Goal: Information Seeking & Learning: Learn about a topic

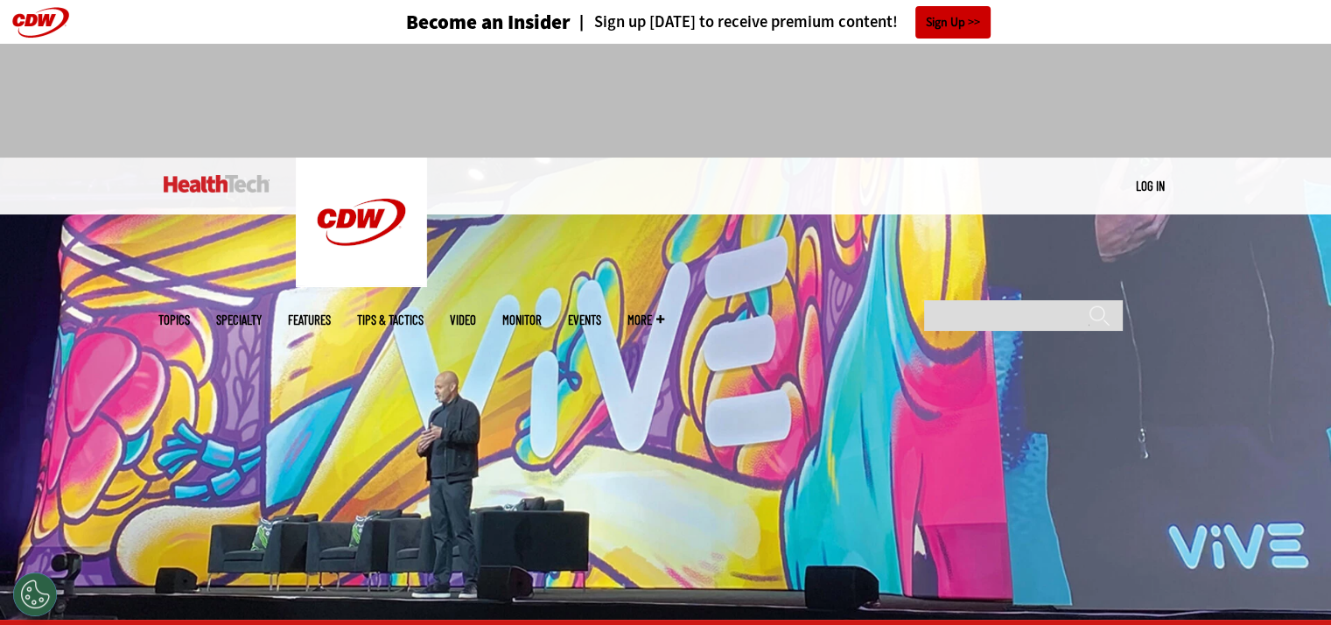
click at [251, 194] on link at bounding box center [217, 184] width 106 height 53
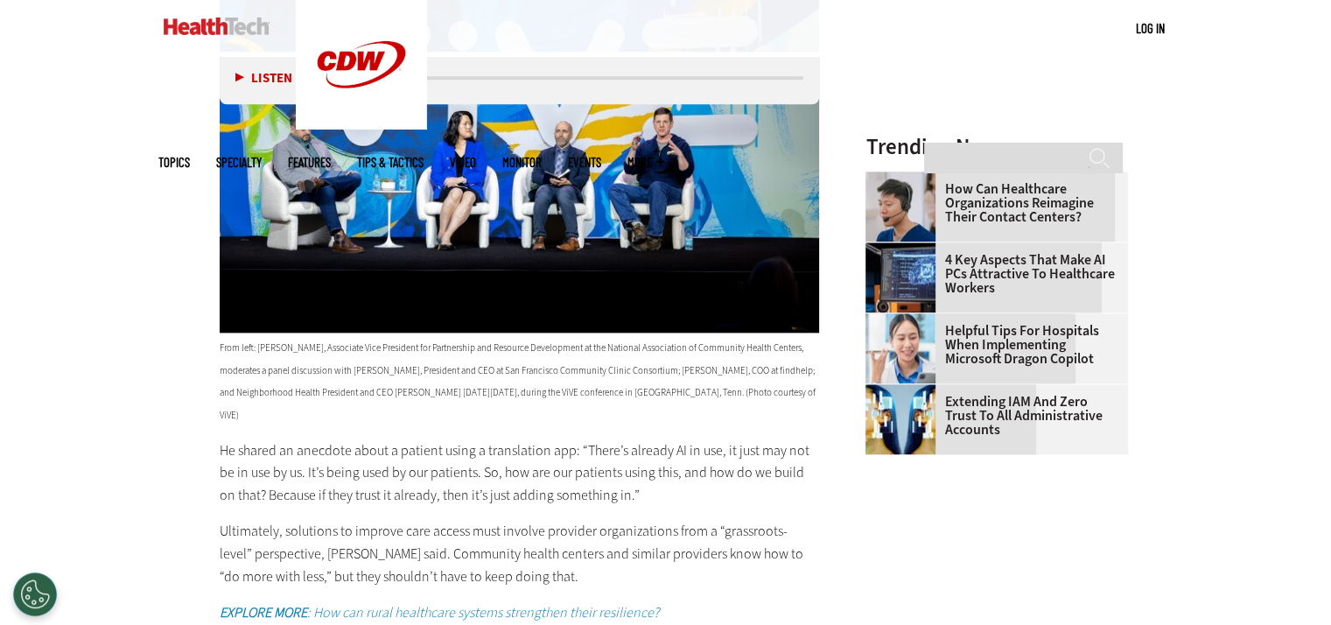
scroll to position [2363, 0]
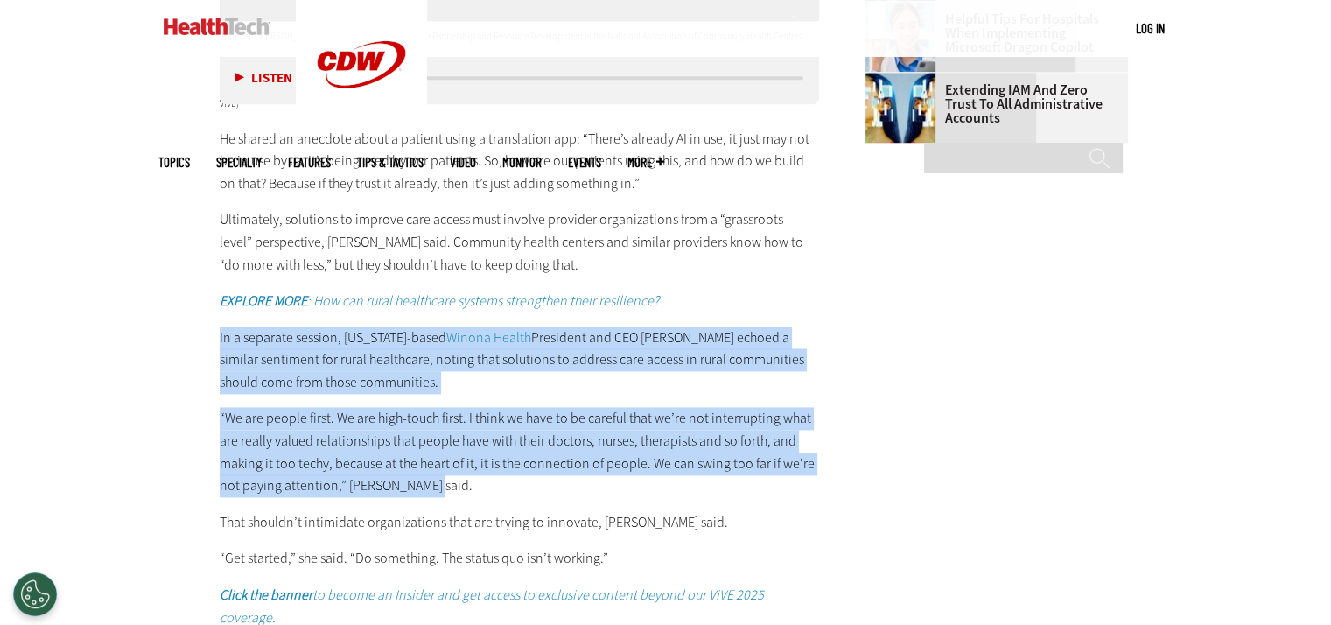
drag, startPoint x: 208, startPoint y: 295, endPoint x: 503, endPoint y: 451, distance: 333.6
click at [503, 451] on p "“We are people first. We are high-touch first. I think we have to be careful th…" at bounding box center [520, 451] width 600 height 89
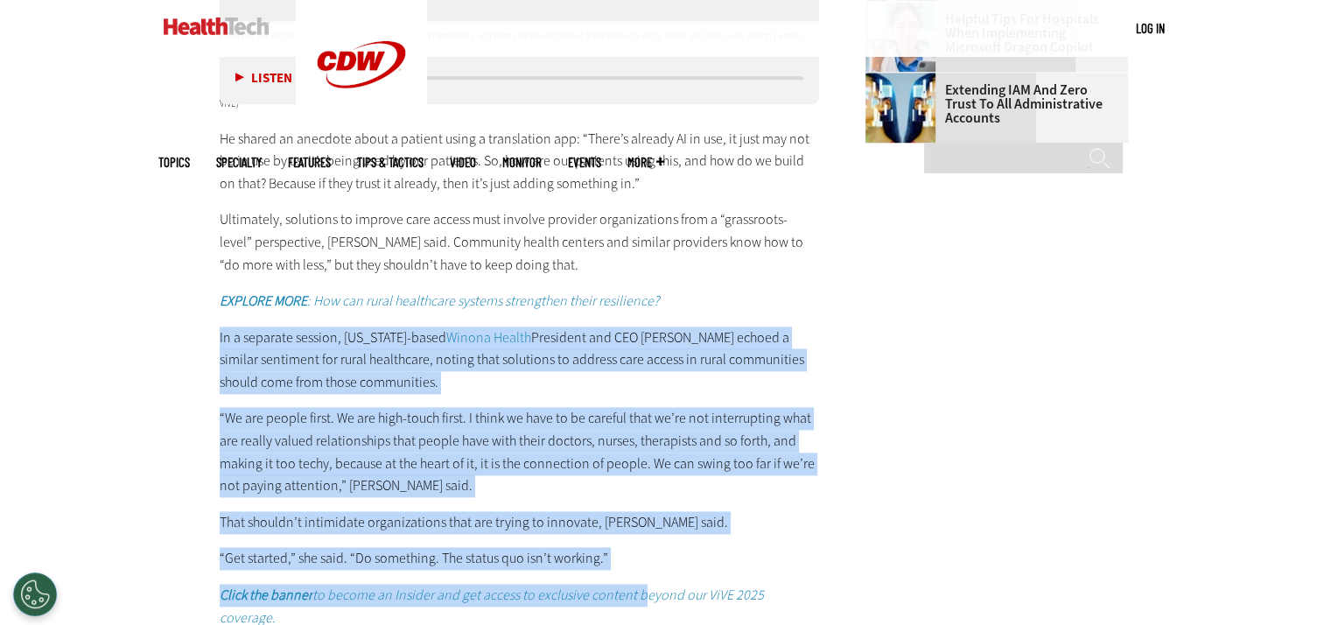
drag, startPoint x: 634, startPoint y: 534, endPoint x: 0, endPoint y: 280, distance: 682.6
click at [354, 407] on p "“We are people first. We are high-touch first. I think we have to be careful th…" at bounding box center [520, 451] width 600 height 89
drag, startPoint x: 202, startPoint y: 296, endPoint x: 669, endPoint y: 514, distance: 514.9
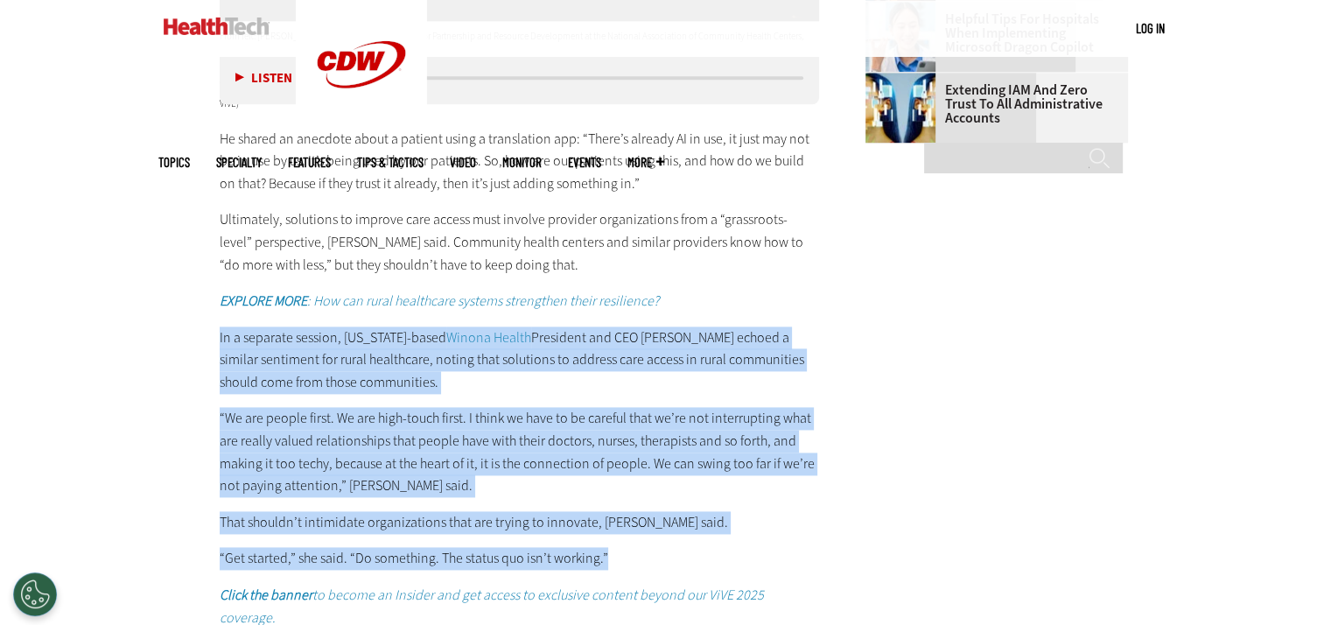
click at [669, 547] on p "“Get started,” she said. “Do something. The status quo isn’t working.”" at bounding box center [520, 558] width 600 height 23
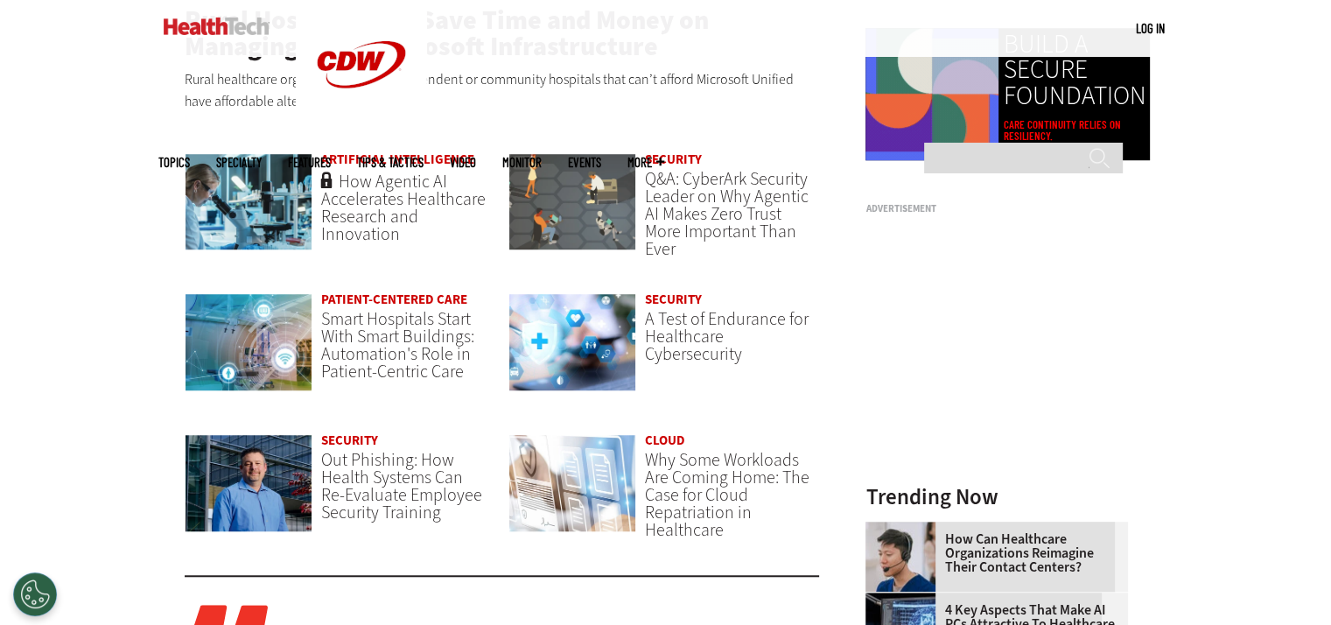
scroll to position [1313, 0]
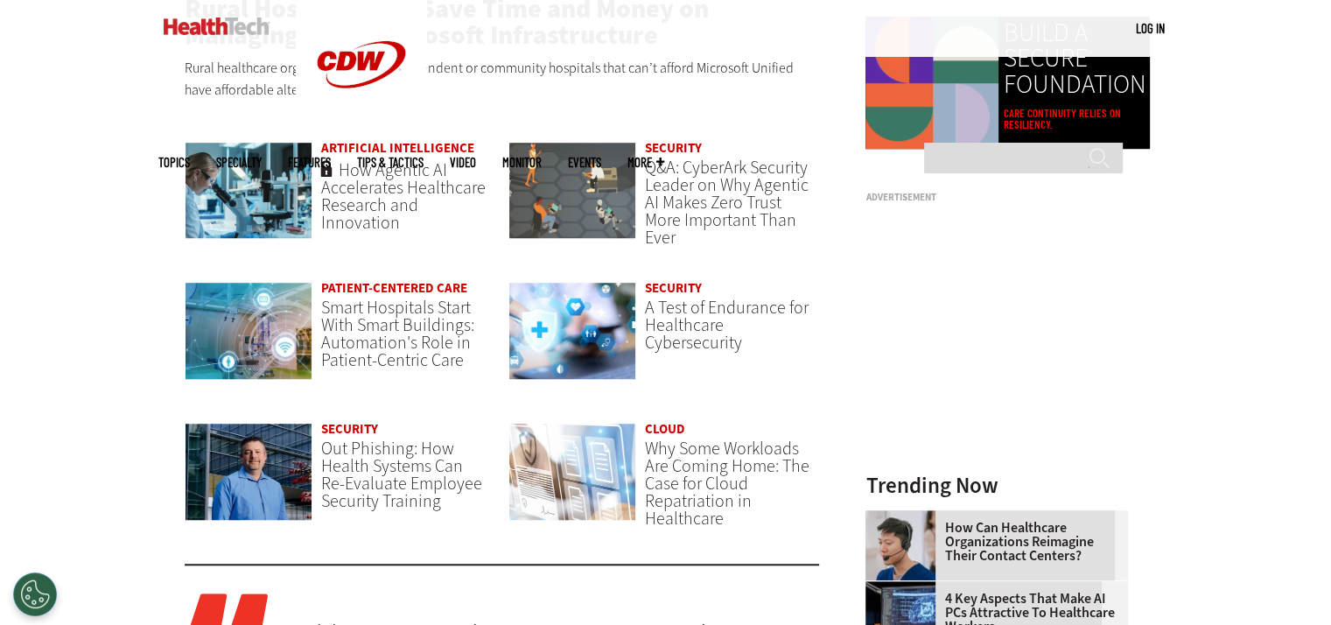
drag, startPoint x: 396, startPoint y: 202, endPoint x: 151, endPoint y: 241, distance: 248.1
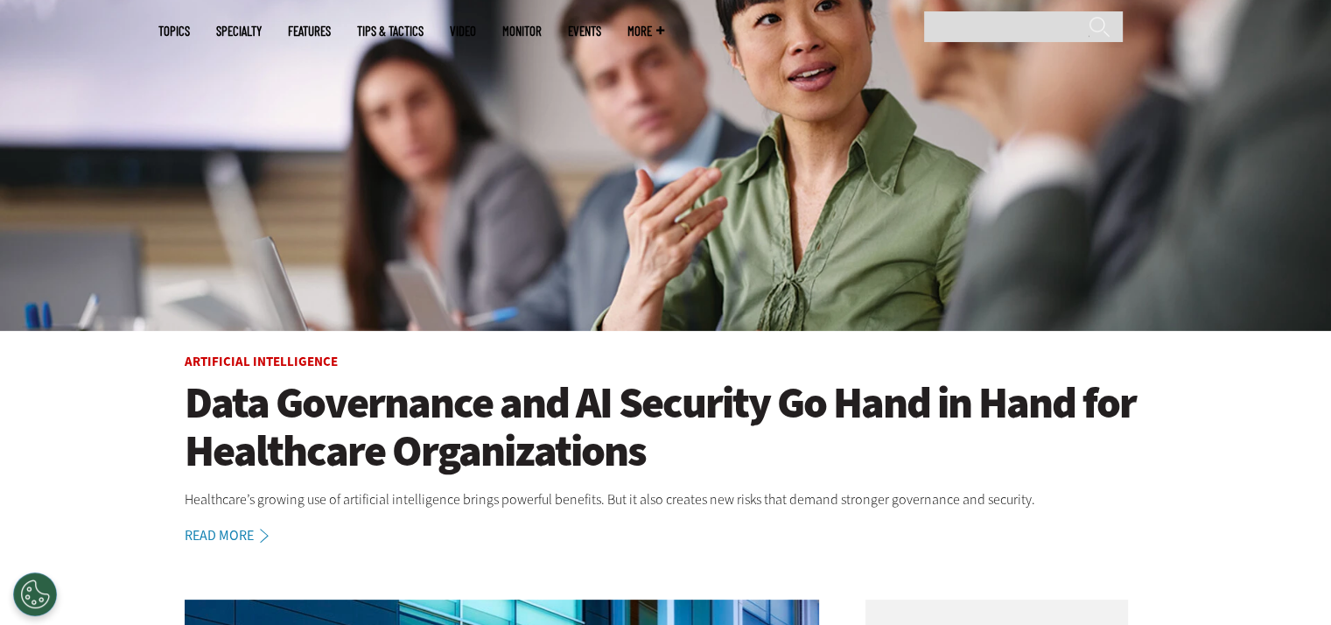
scroll to position [0, 0]
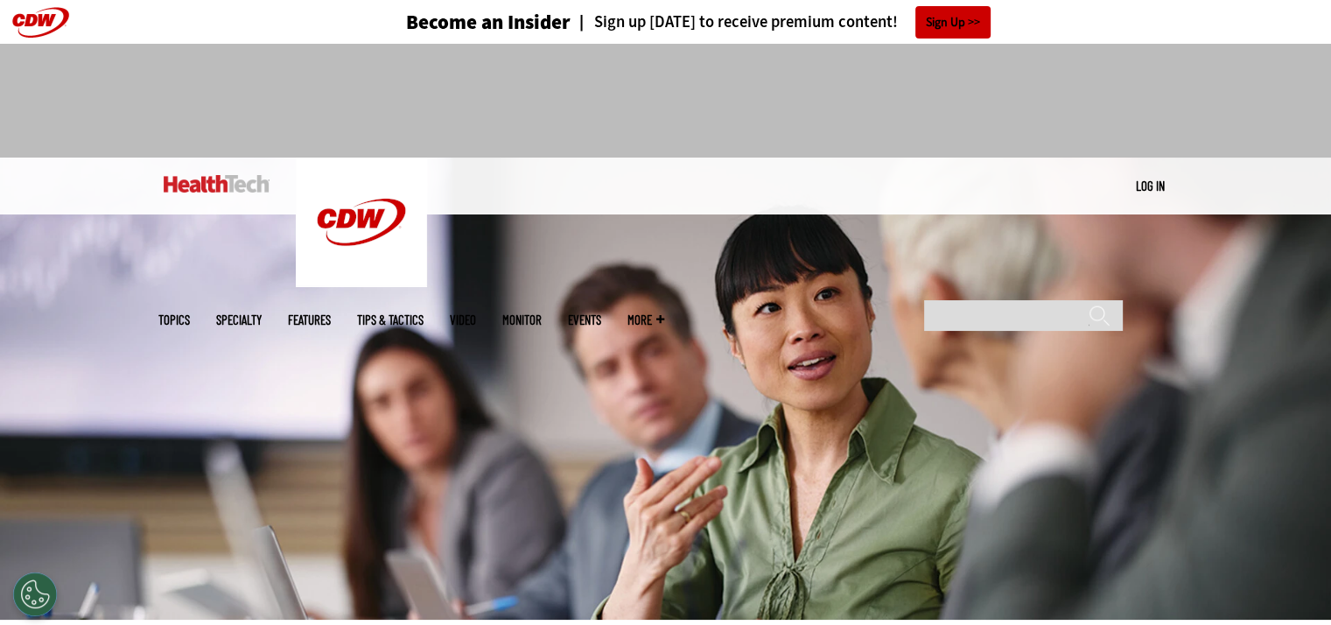
click at [331, 313] on link "Features" at bounding box center [309, 319] width 43 height 13
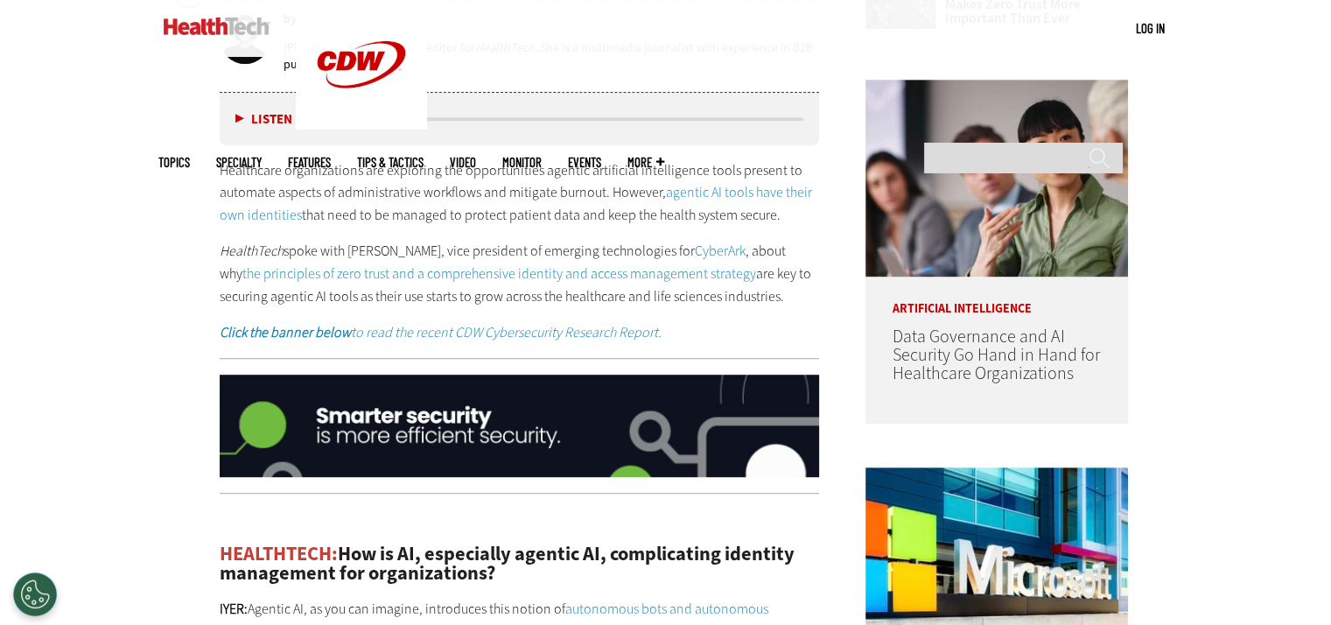
scroll to position [957, 0]
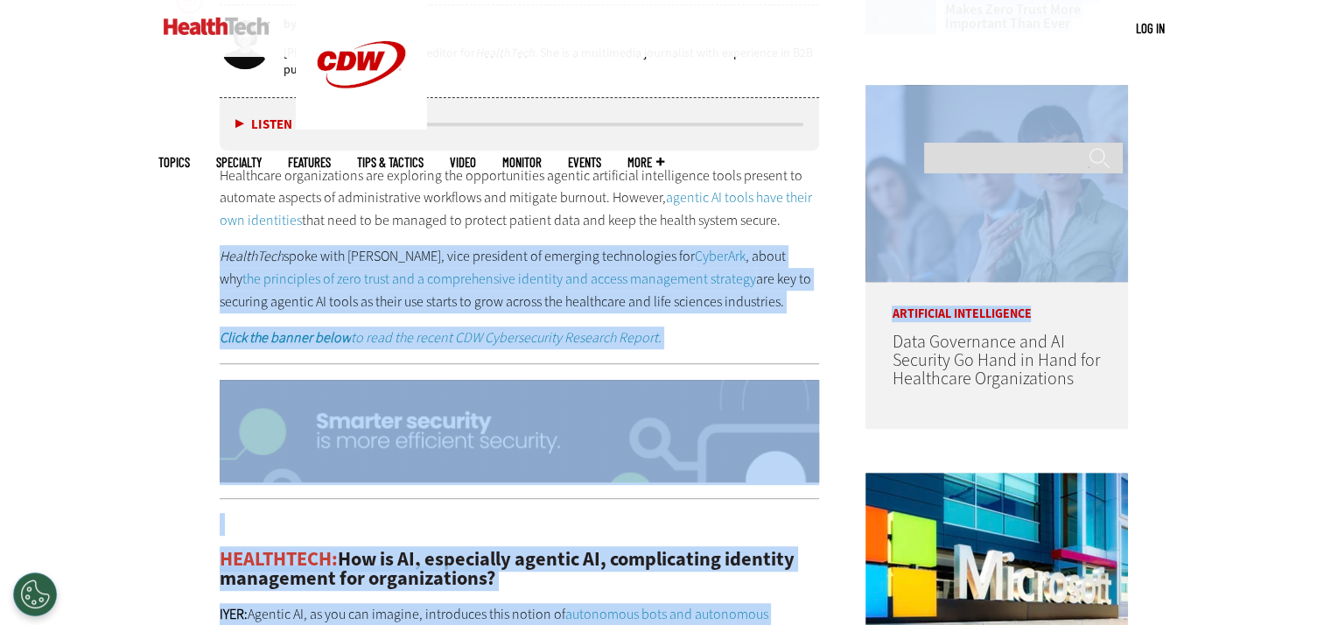
drag, startPoint x: 154, startPoint y: 256, endPoint x: 862, endPoint y: 324, distance: 711.3
click at [758, 308] on p "HealthTech spoke with Sitaram Iyer, vice president of emerging technologies for…" at bounding box center [520, 278] width 600 height 67
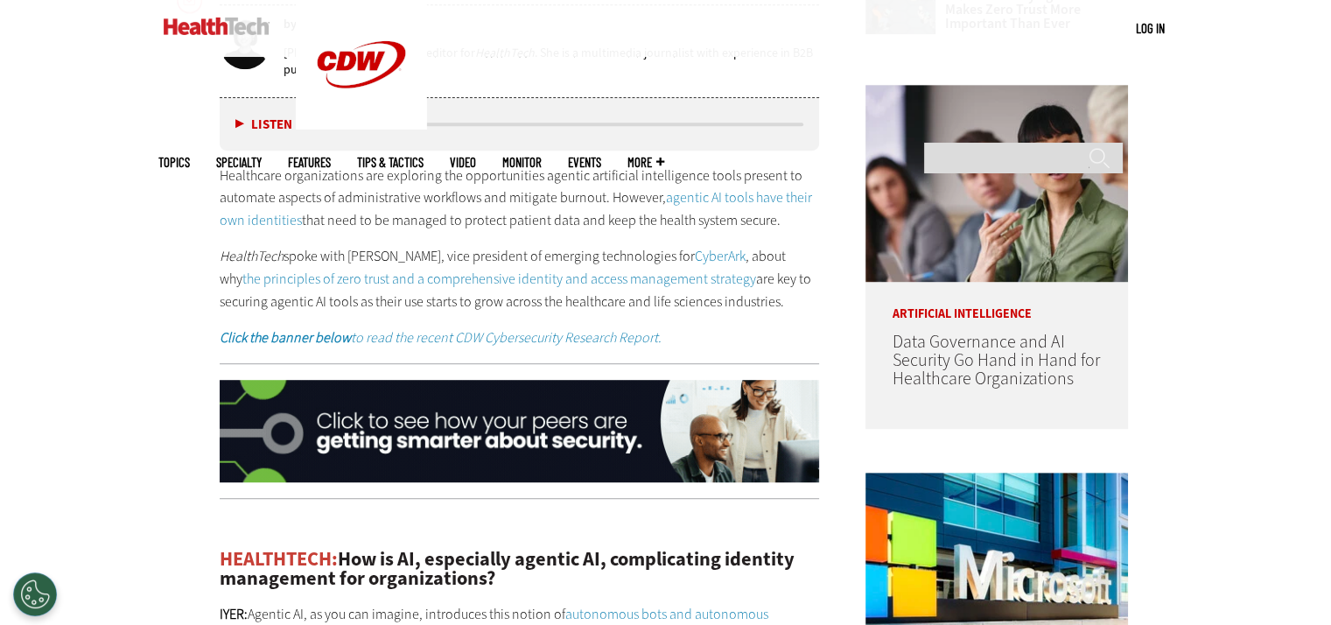
drag, startPoint x: 773, startPoint y: 301, endPoint x: 137, endPoint y: 177, distance: 647.5
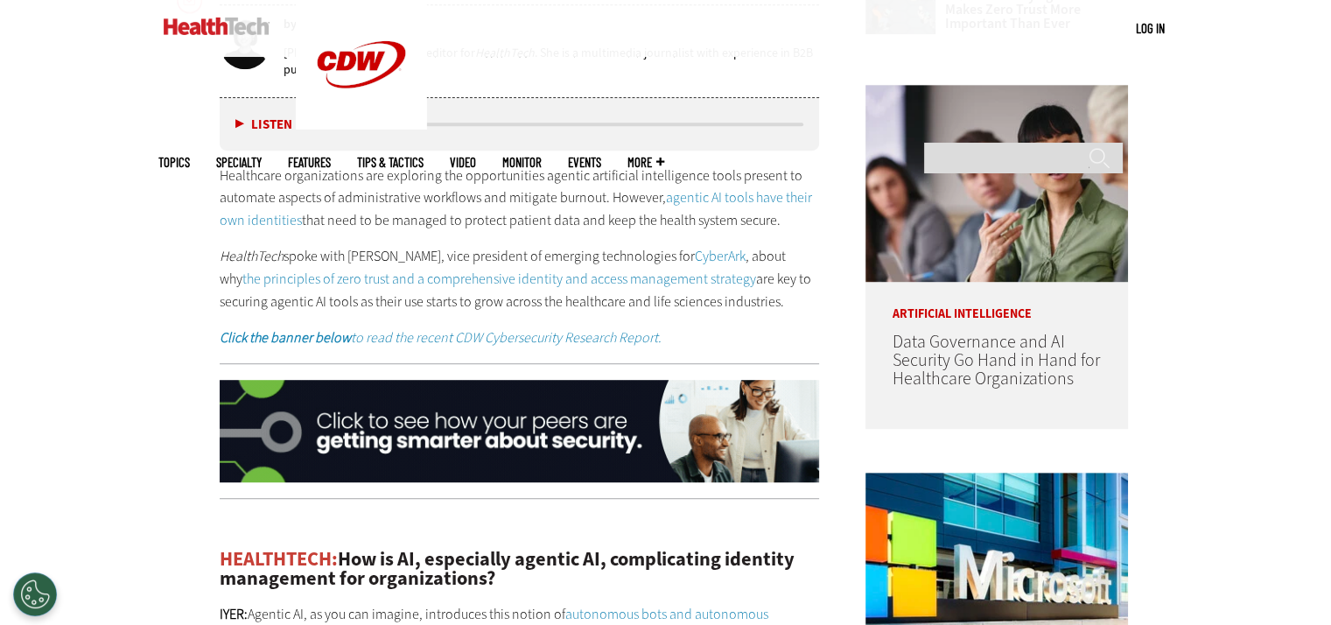
drag, startPoint x: 185, startPoint y: 179, endPoint x: 763, endPoint y: 304, distance: 591.7
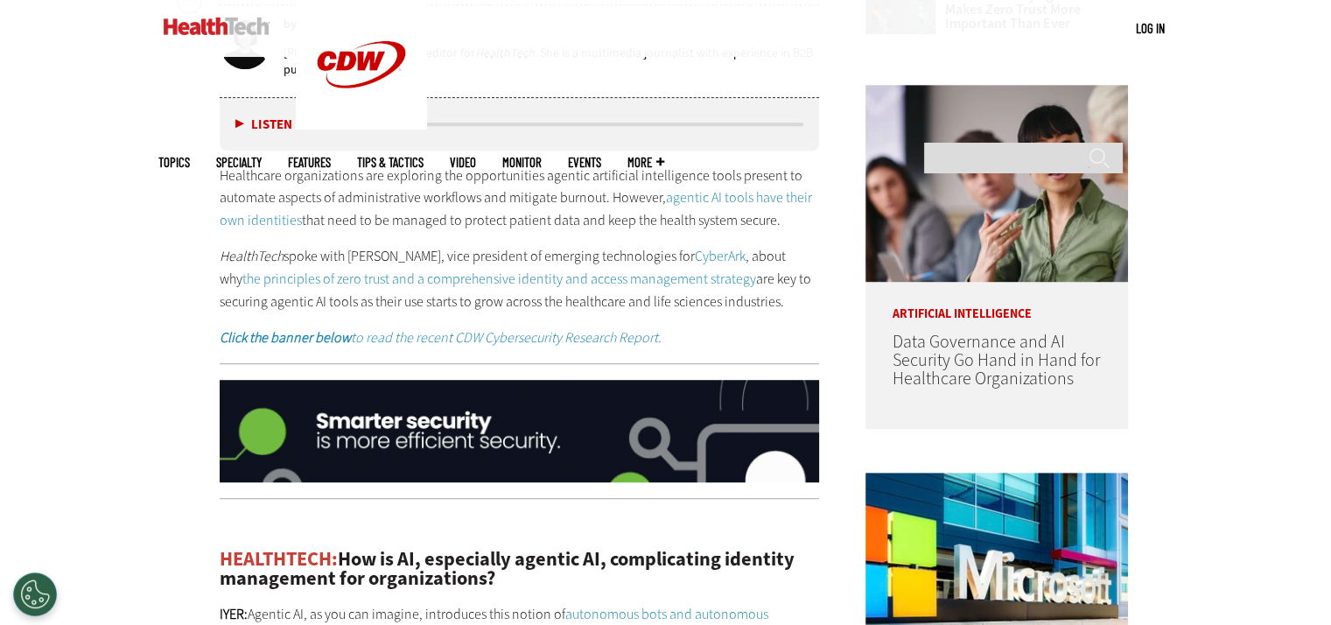
click at [763, 304] on p "HealthTech spoke with Sitaram Iyer, vice president of emerging technologies for…" at bounding box center [520, 278] width 600 height 67
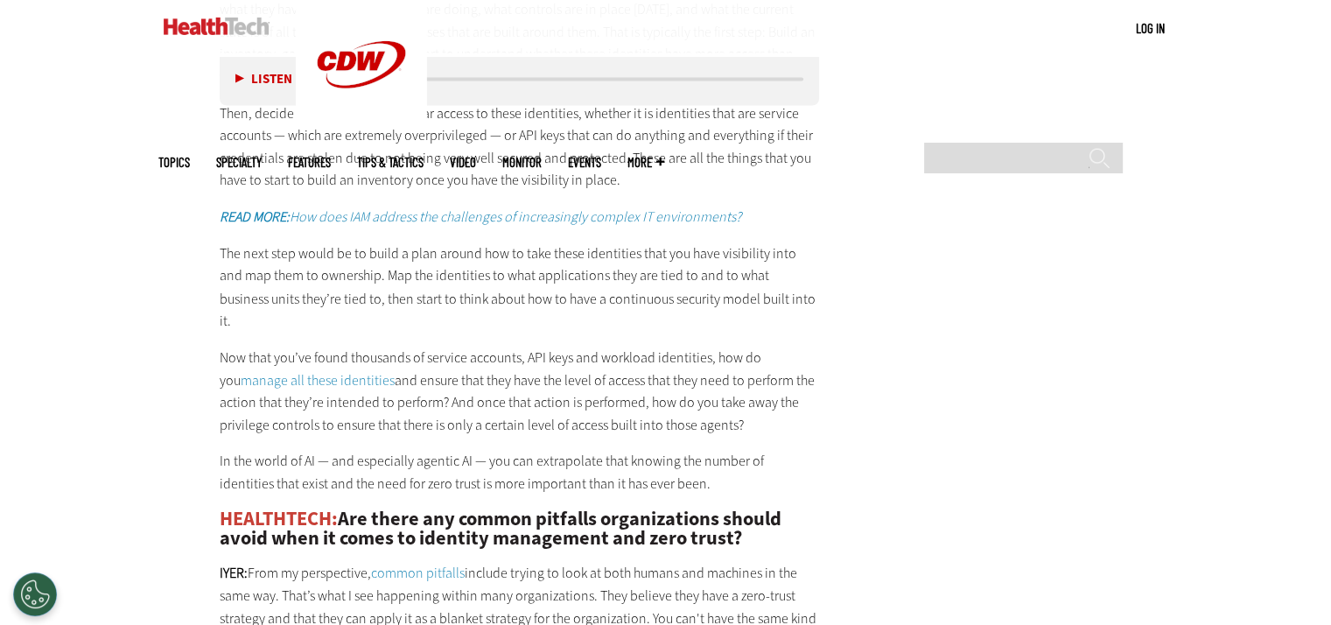
scroll to position [3058, 0]
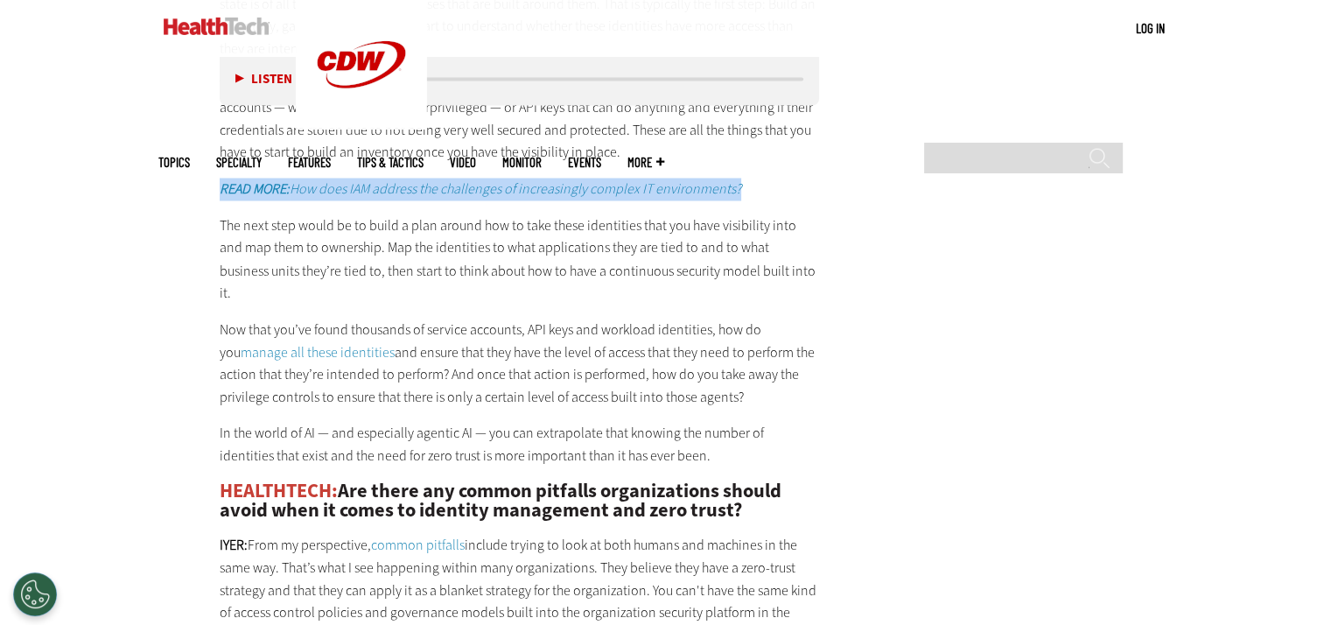
drag, startPoint x: 785, startPoint y: 141, endPoint x: 0, endPoint y: 137, distance: 785.1
click at [417, 214] on p "The next step would be to build a plan around how to take these identities that…" at bounding box center [520, 258] width 600 height 89
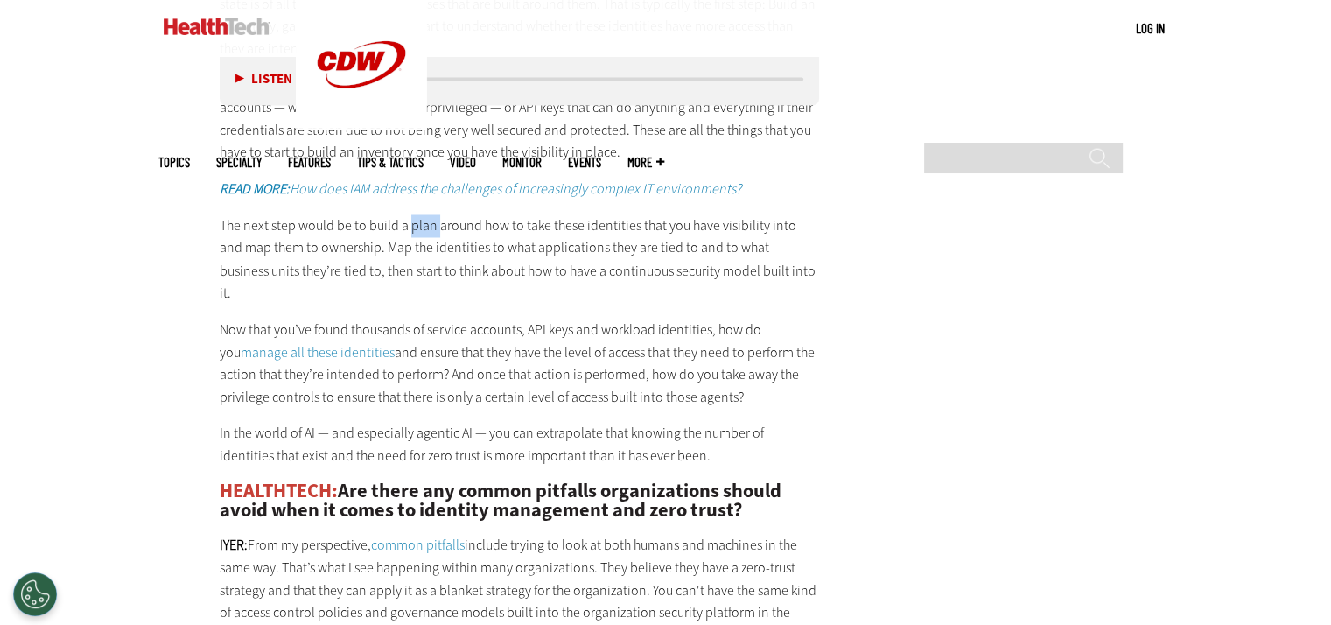
click at [417, 214] on p "The next step would be to build a plan around how to take these identities that…" at bounding box center [520, 258] width 600 height 89
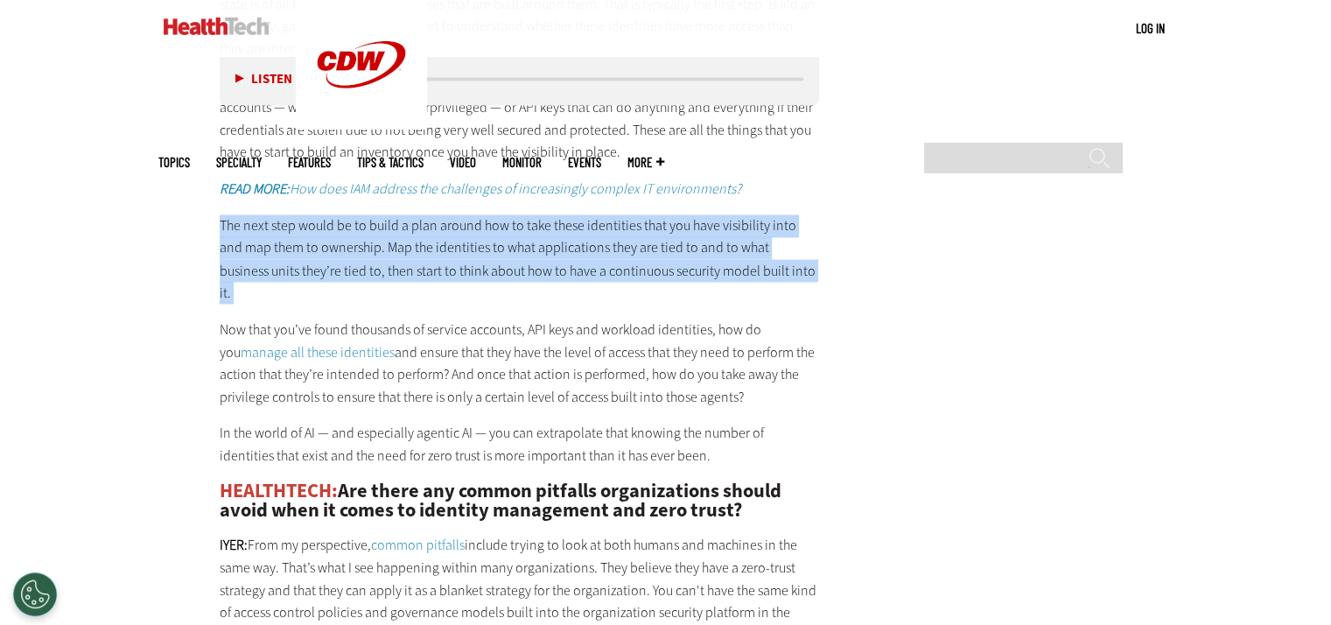
click at [417, 214] on p "The next step would be to build a plan around how to take these identities that…" at bounding box center [520, 258] width 600 height 89
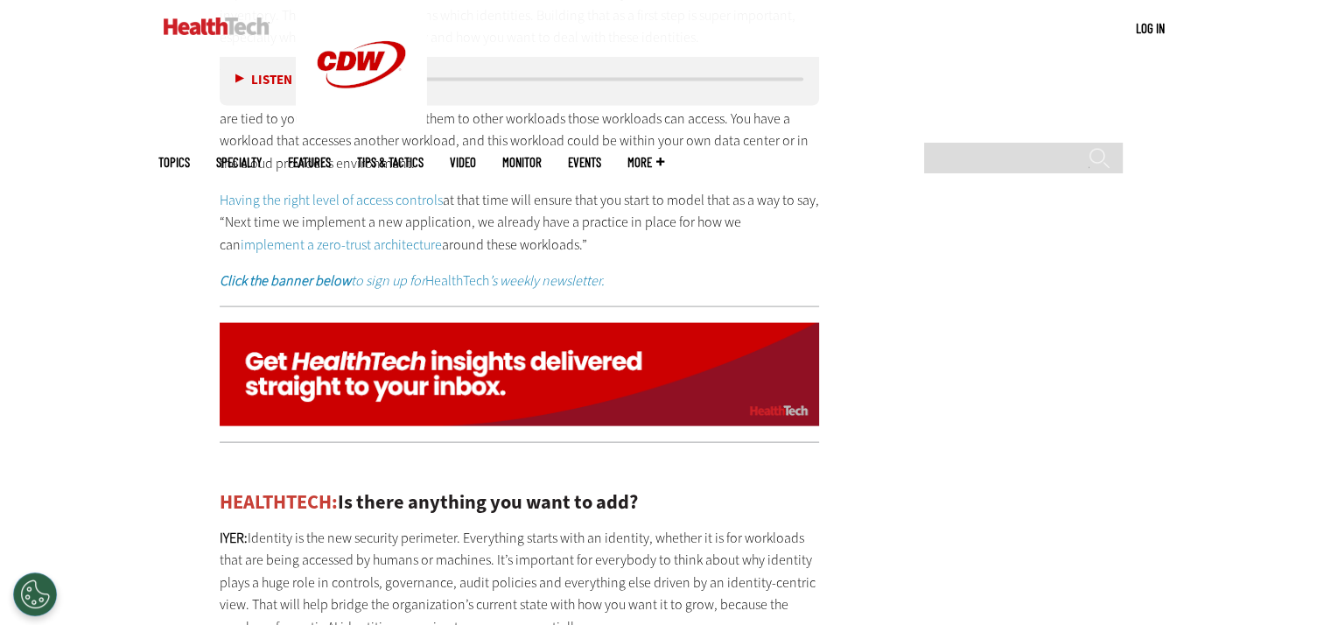
scroll to position [3933, 0]
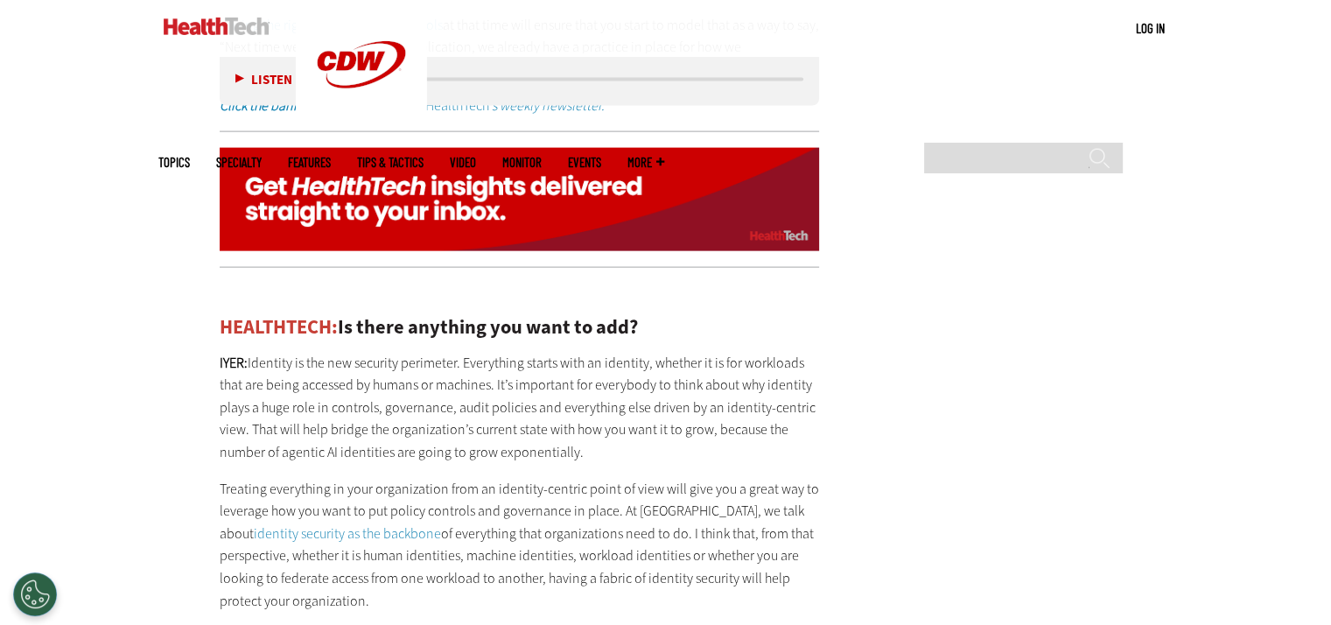
click at [719, 365] on p "IYER: Identity is the new security perimeter. Everything starts with an identit…" at bounding box center [520, 408] width 600 height 112
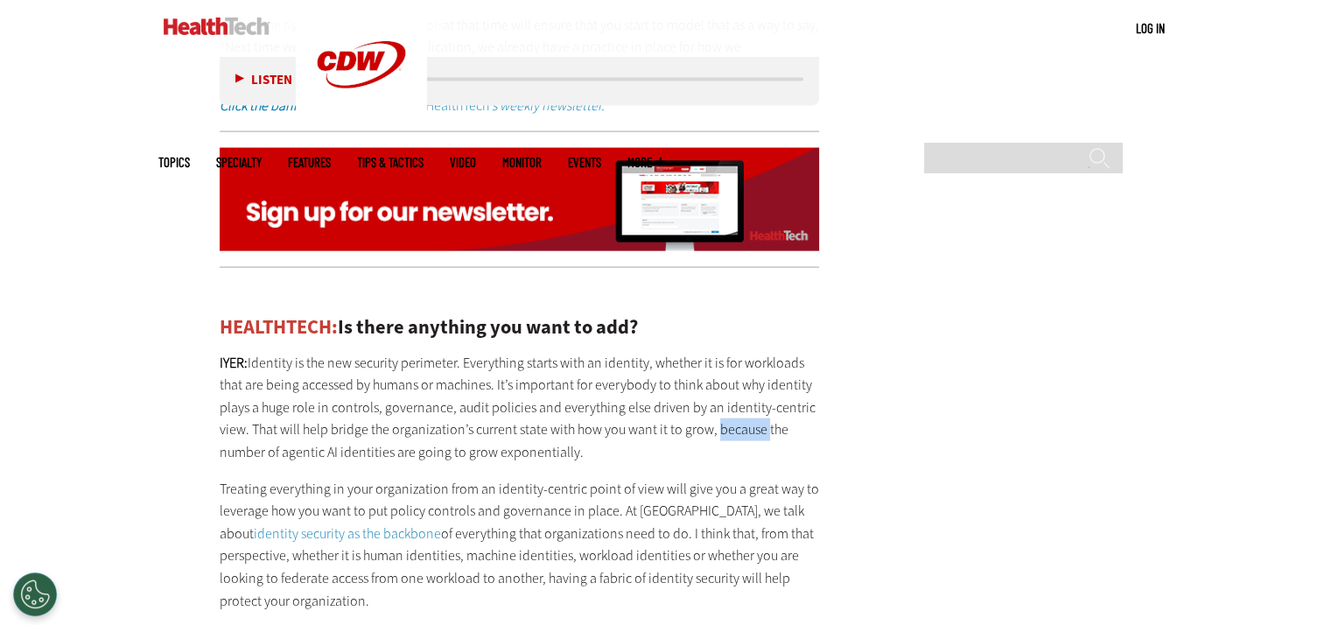
click at [719, 365] on p "IYER: Identity is the new security perimeter. Everything starts with an identit…" at bounding box center [520, 408] width 600 height 112
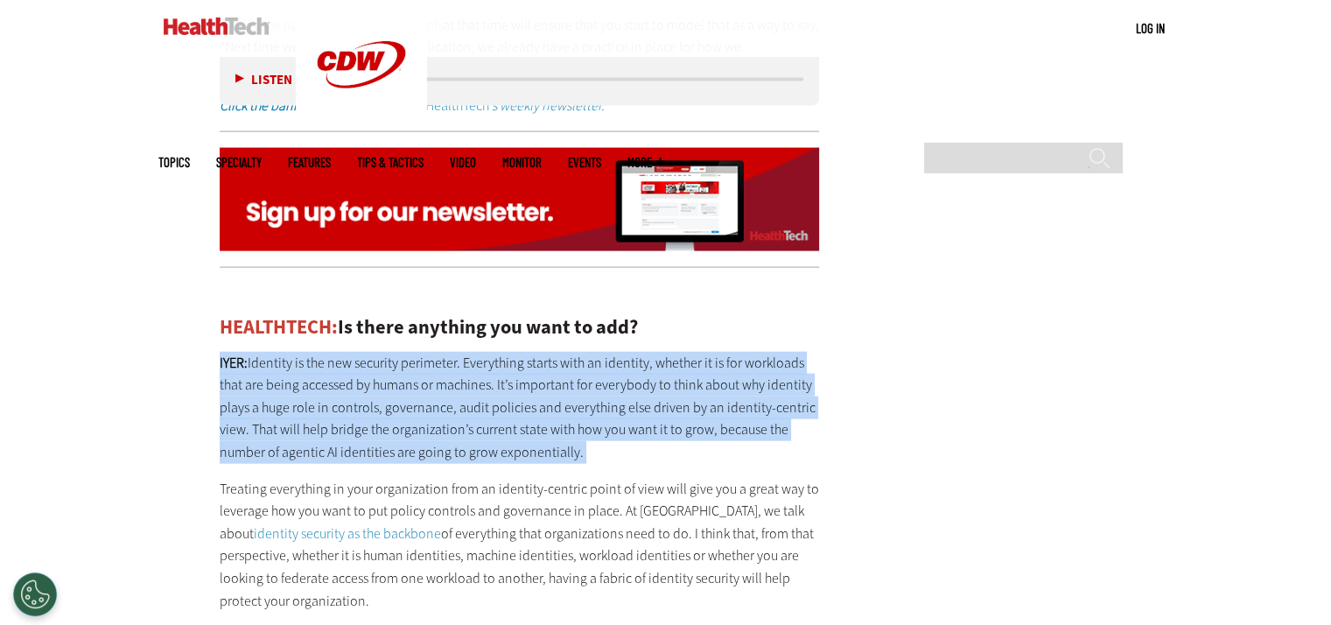
click at [719, 365] on p "IYER: Identity is the new security perimeter. Everything starts with an identit…" at bounding box center [520, 408] width 600 height 112
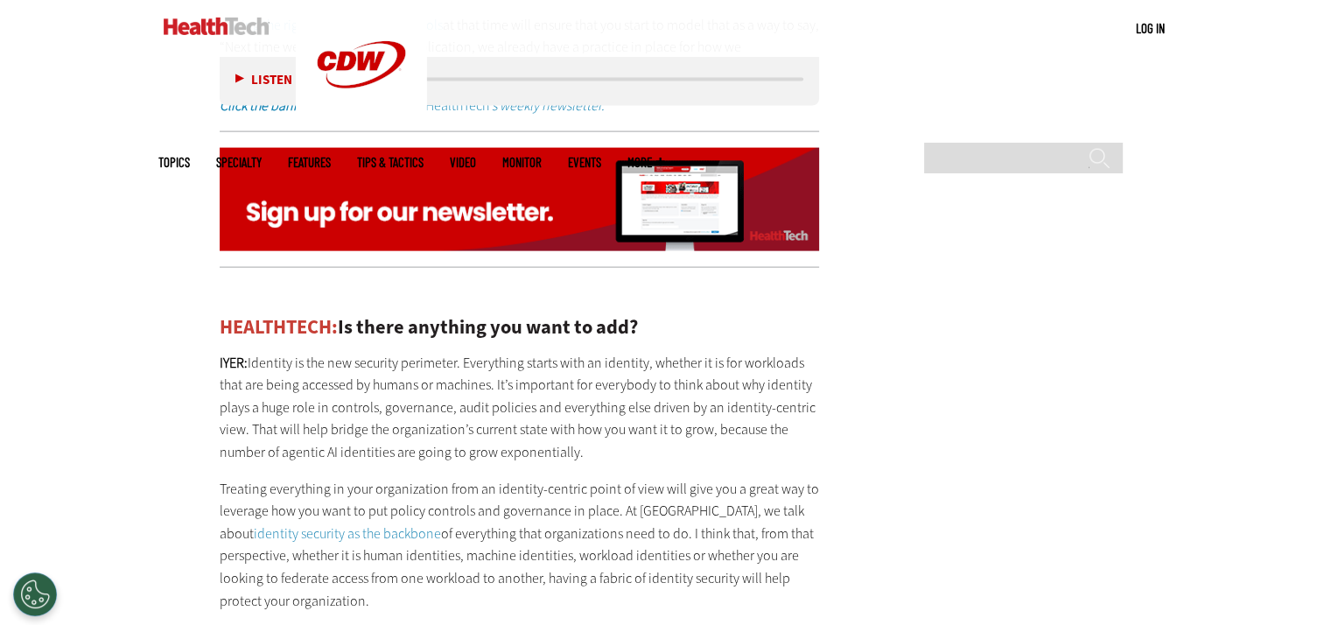
click at [677, 494] on p "Treating everything in your organization from an identity-centric point of view…" at bounding box center [520, 545] width 600 height 135
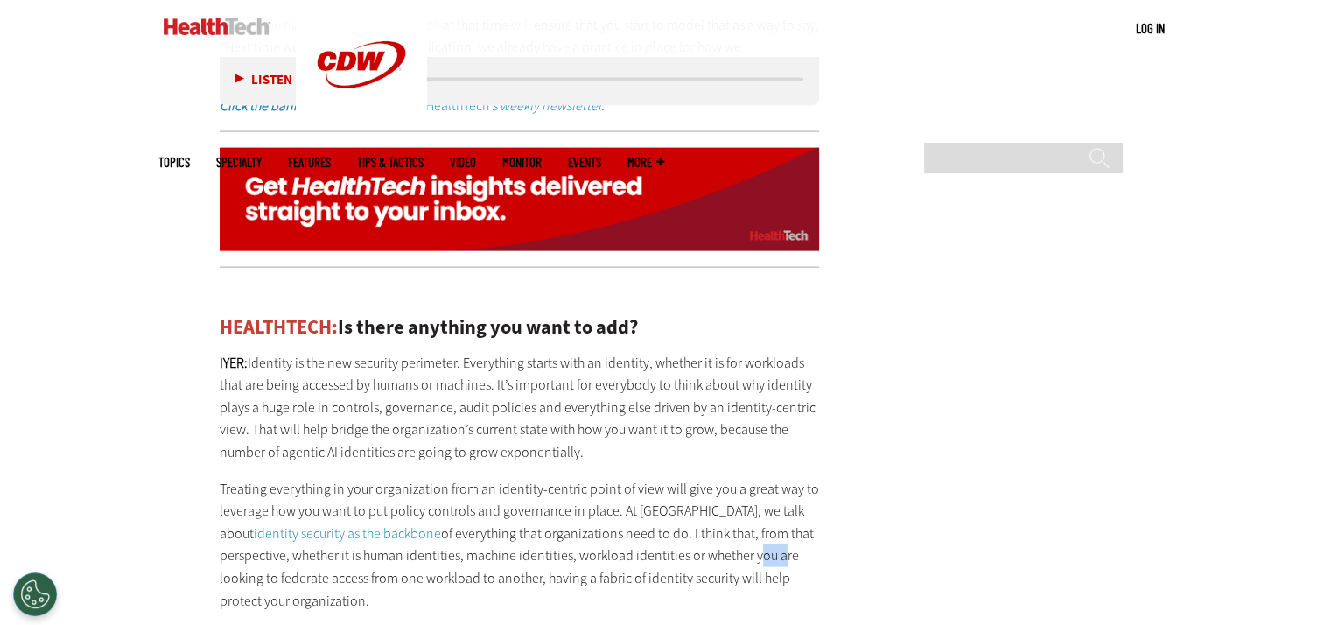
click at [677, 494] on p "Treating everything in your organization from an identity-centric point of view…" at bounding box center [520, 545] width 600 height 135
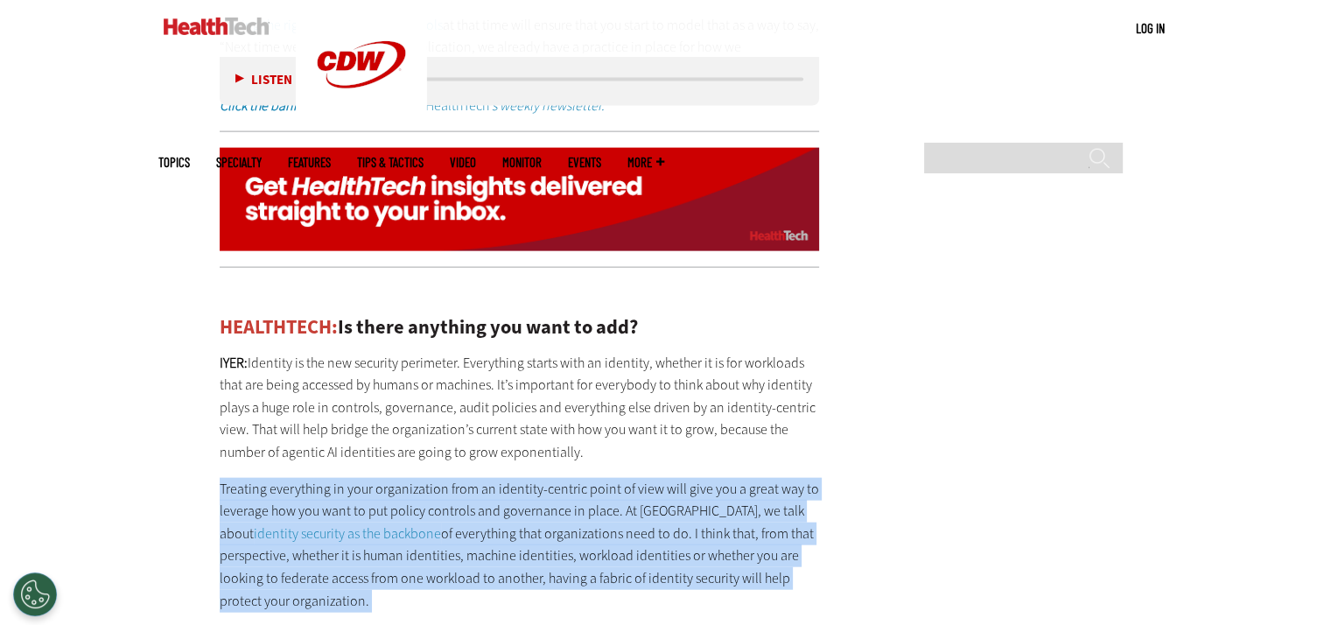
click at [677, 494] on p "Treating everything in your organization from an identity-centric point of view…" at bounding box center [520, 545] width 600 height 135
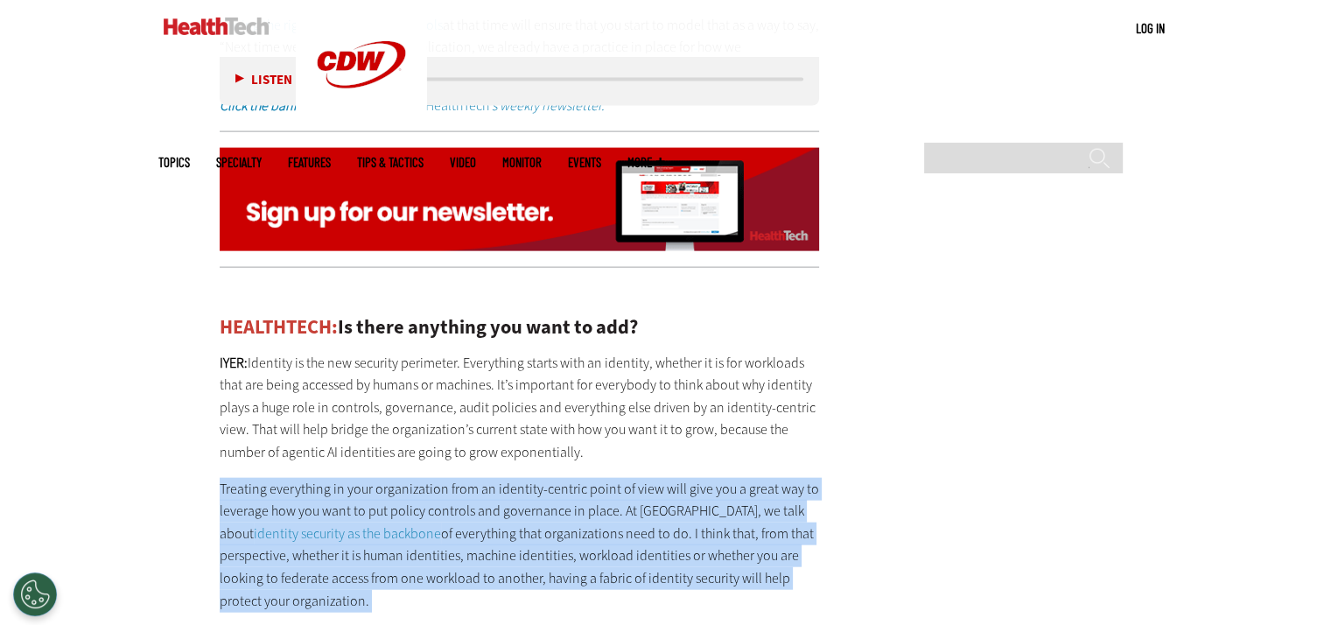
click at [677, 494] on p "Treating everything in your organization from an identity-centric point of view…" at bounding box center [520, 545] width 600 height 135
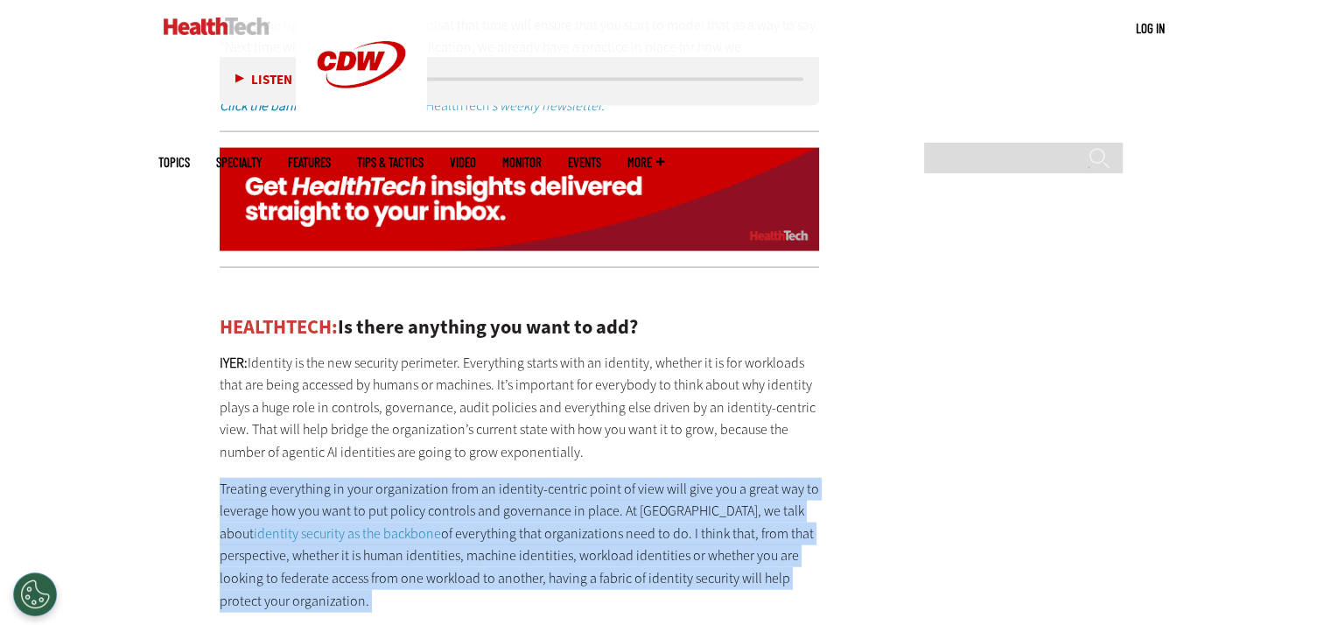
drag, startPoint x: 380, startPoint y: 528, endPoint x: 191, endPoint y: 263, distance: 325.0
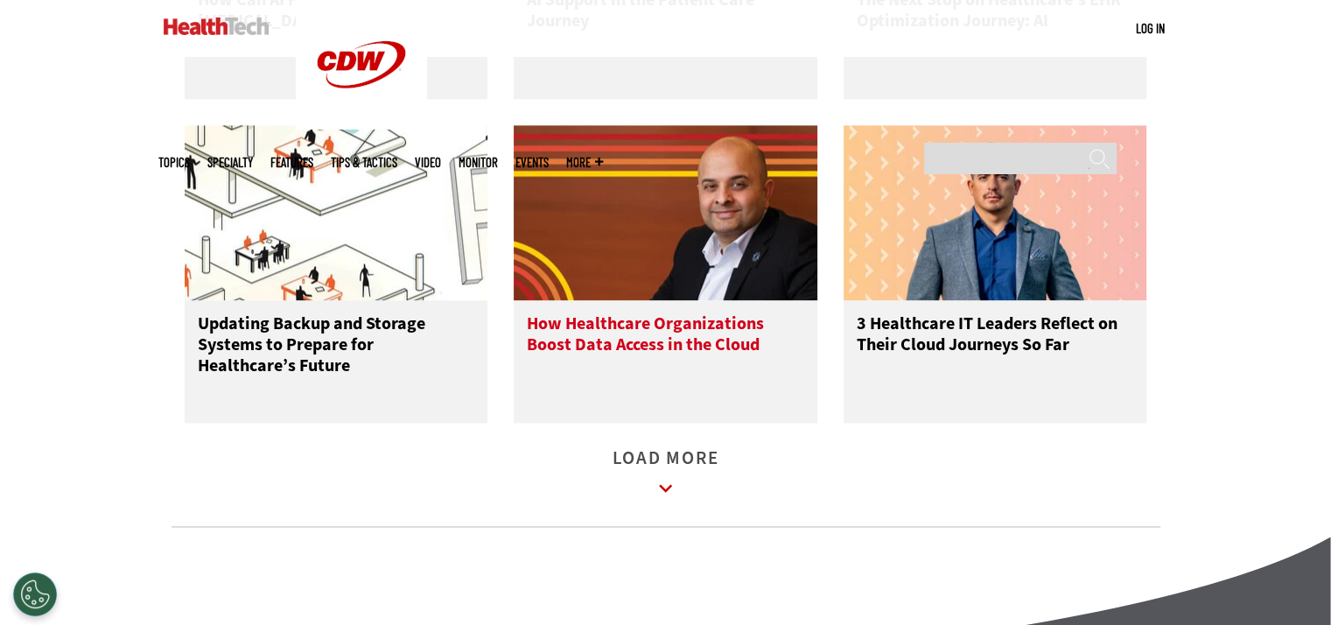
scroll to position [2626, 0]
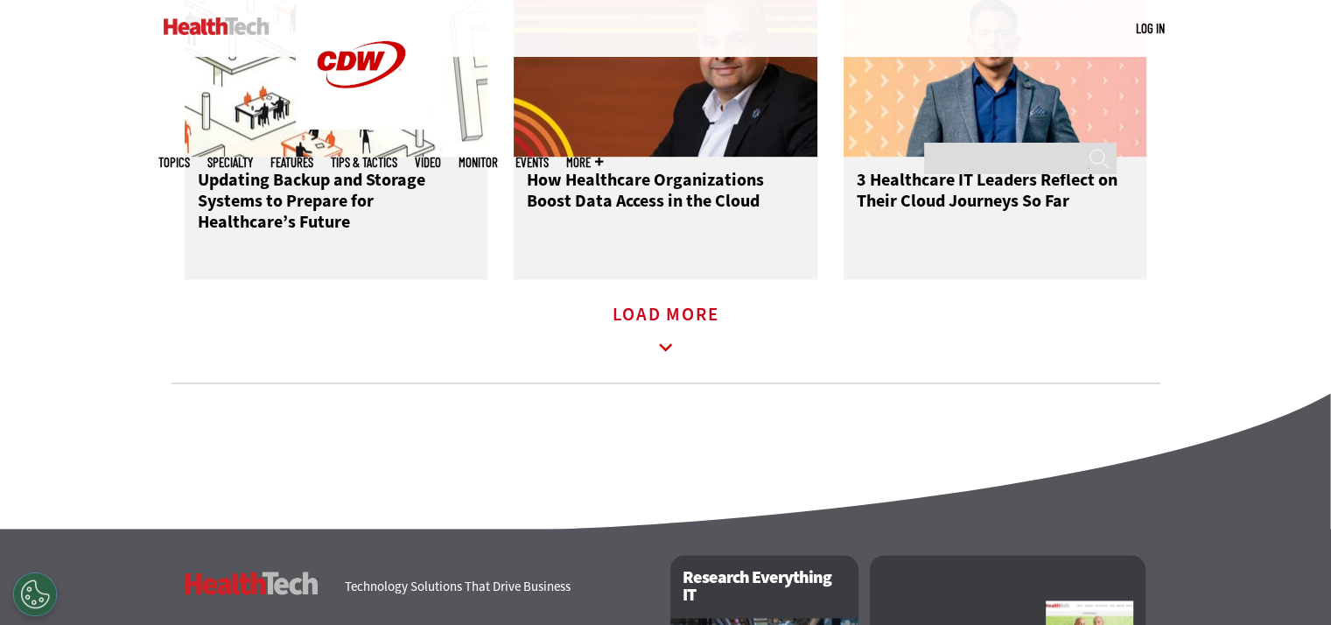
click at [672, 352] on icon at bounding box center [666, 347] width 40 height 40
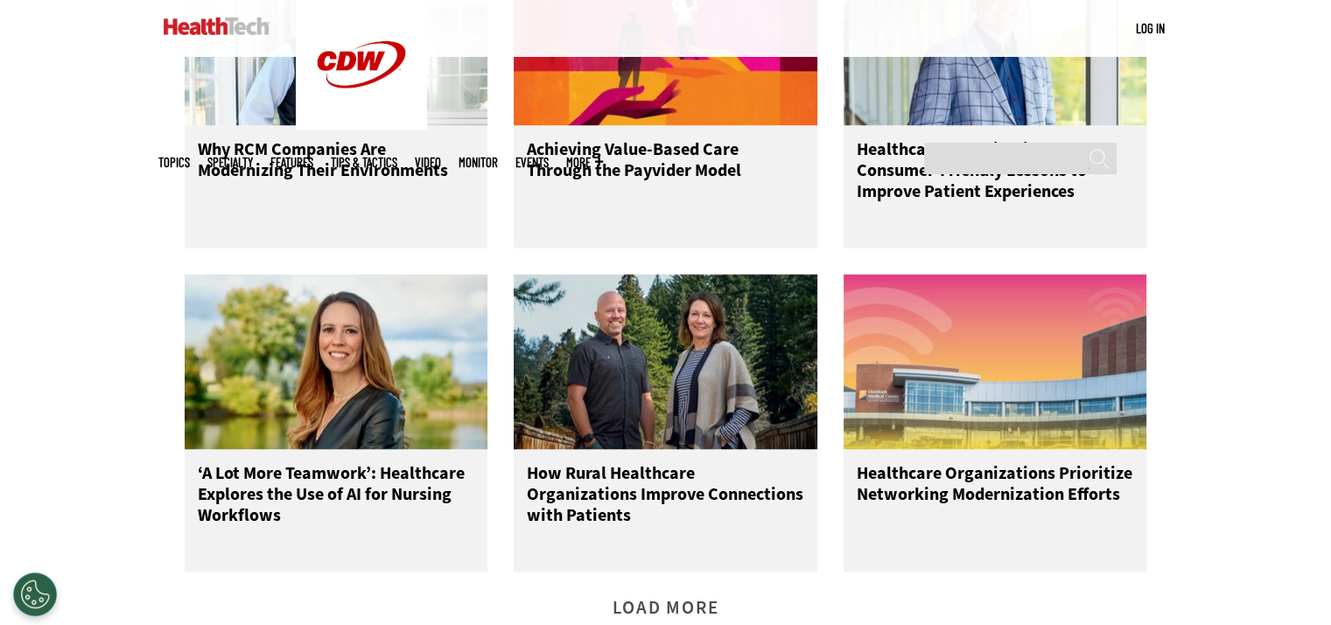
scroll to position [3413, 0]
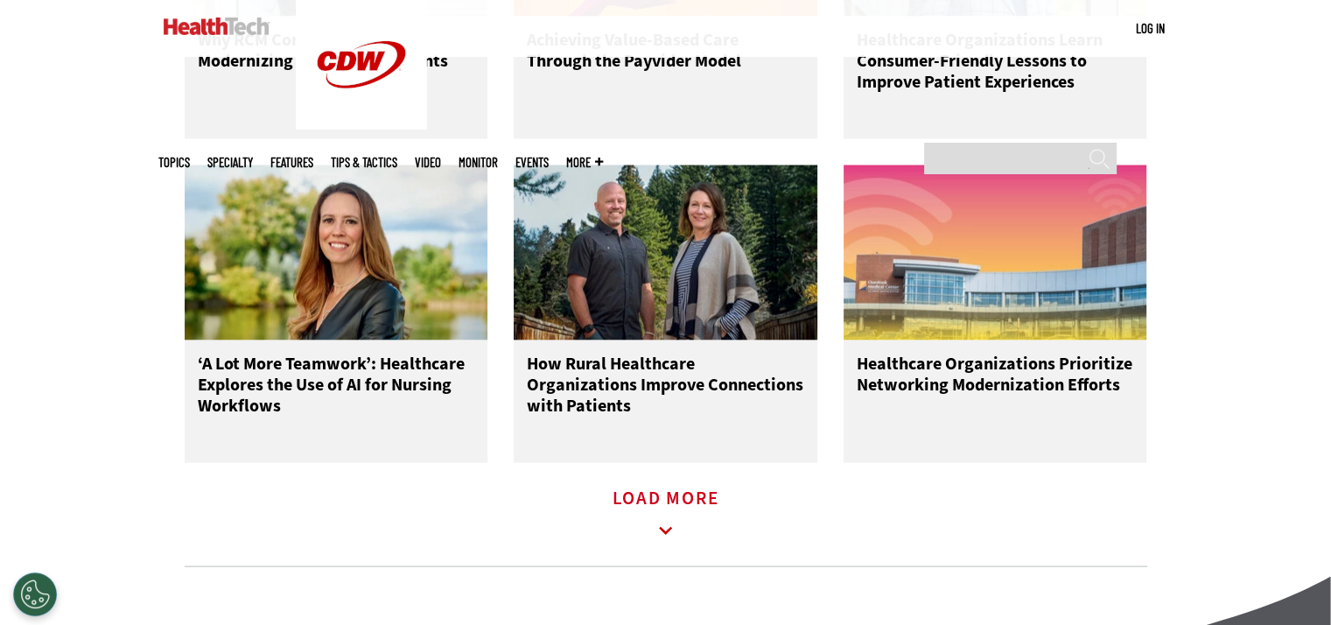
click at [681, 549] on icon at bounding box center [666, 531] width 40 height 40
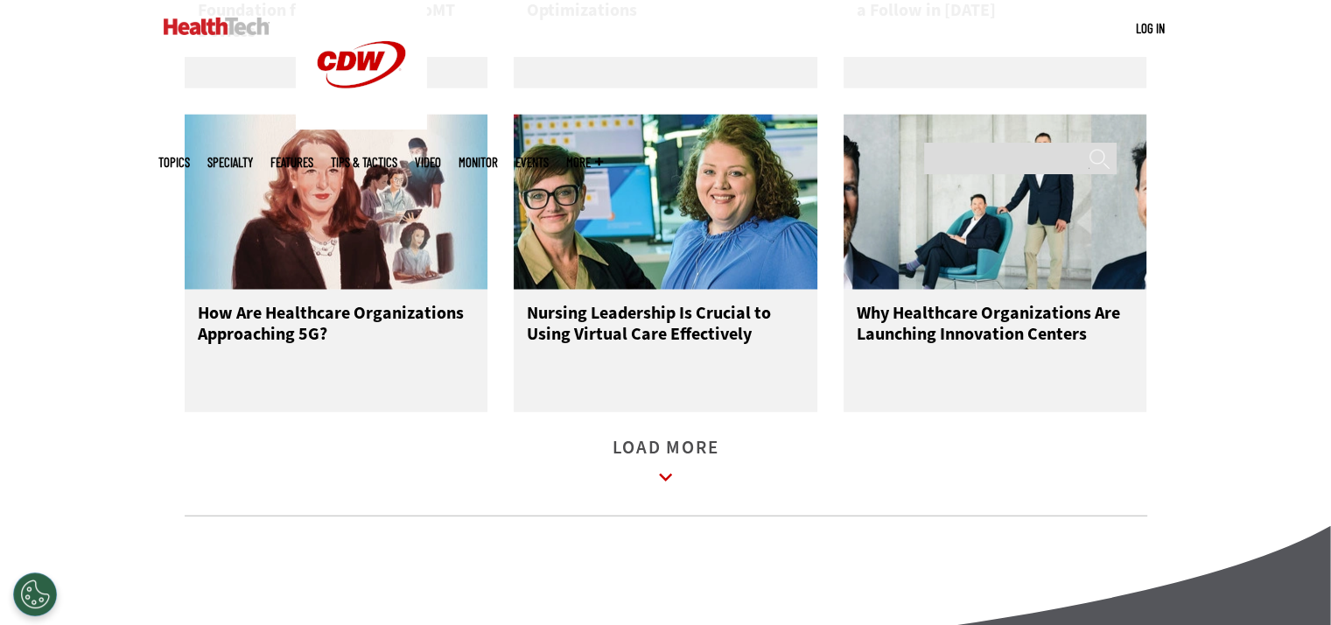
scroll to position [4464, 0]
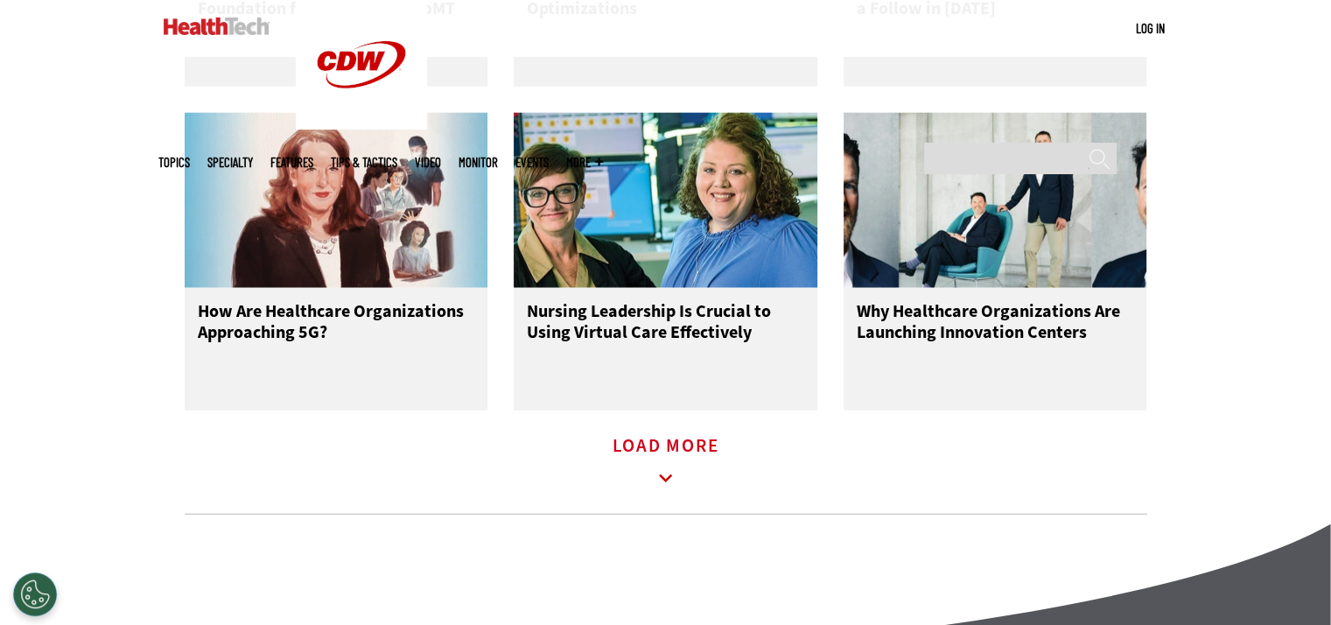
click at [670, 478] on icon at bounding box center [666, 479] width 40 height 40
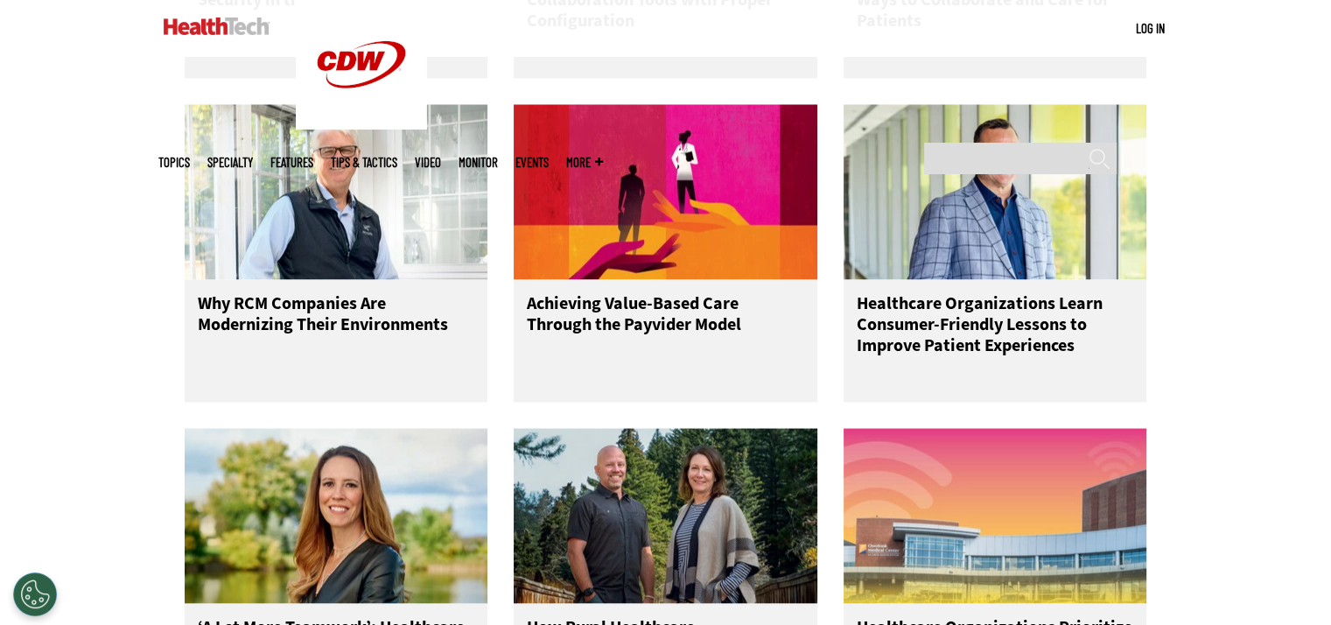
scroll to position [0, 0]
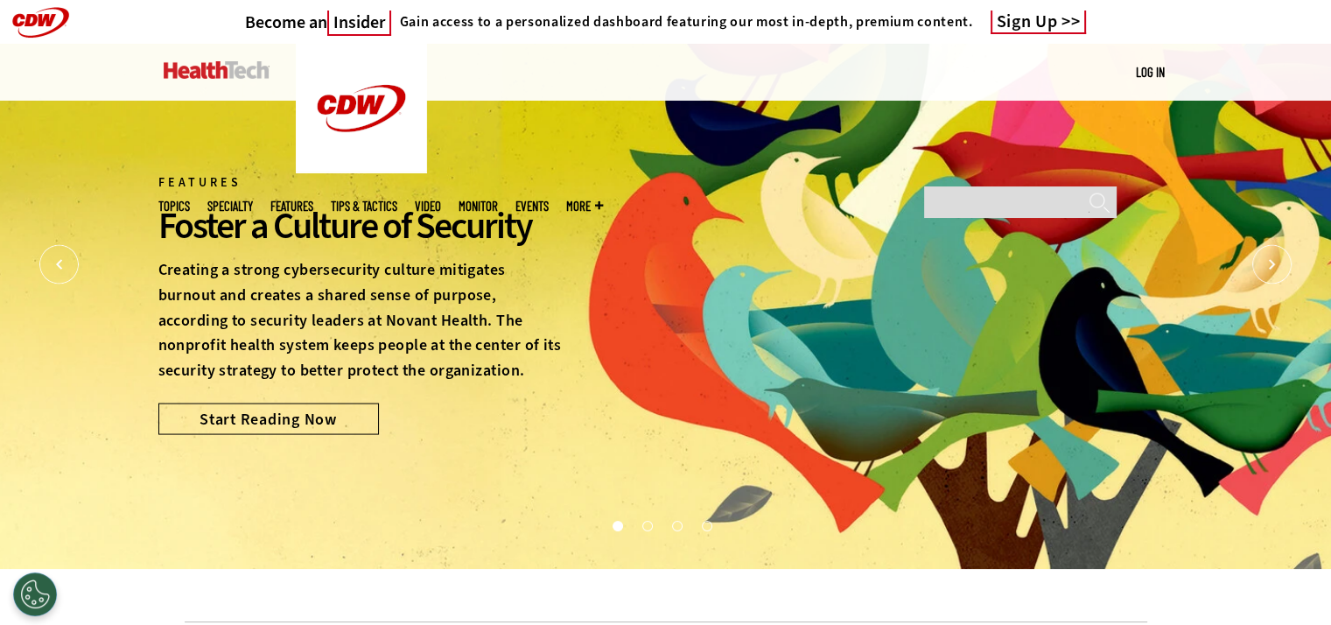
click at [235, 72] on img at bounding box center [217, 70] width 106 height 18
